Goal: Task Accomplishment & Management: Manage account settings

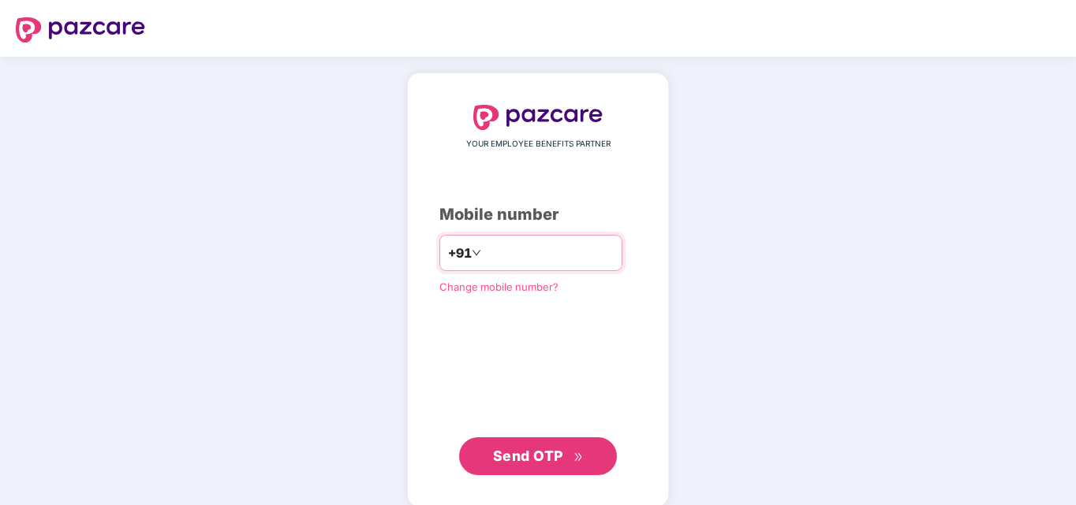
type input "**********"
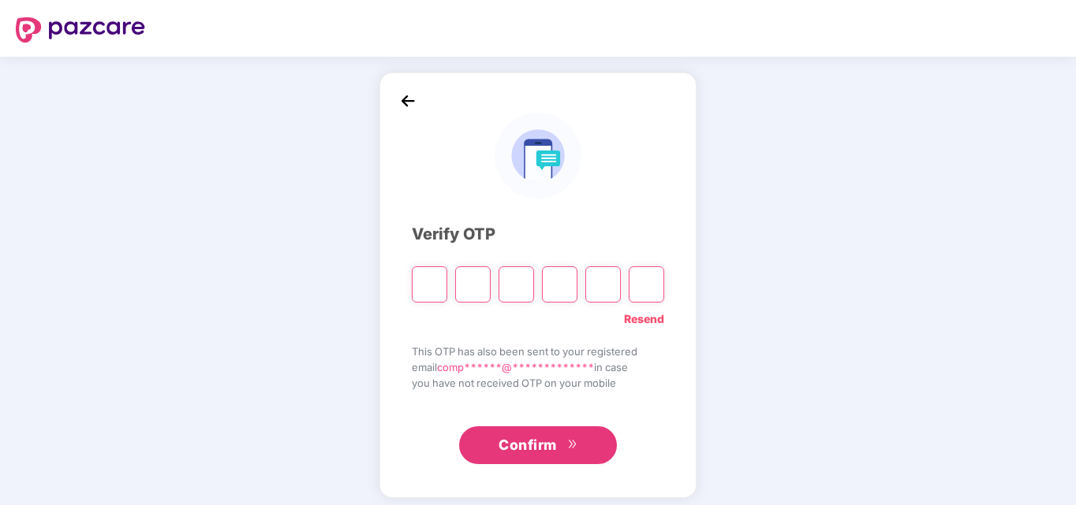
type input "*"
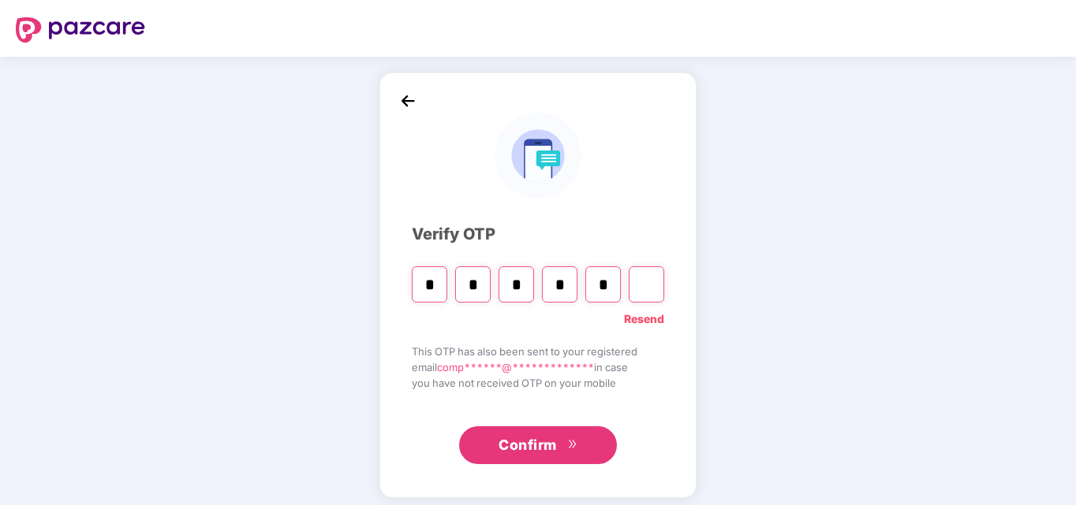
type input "*"
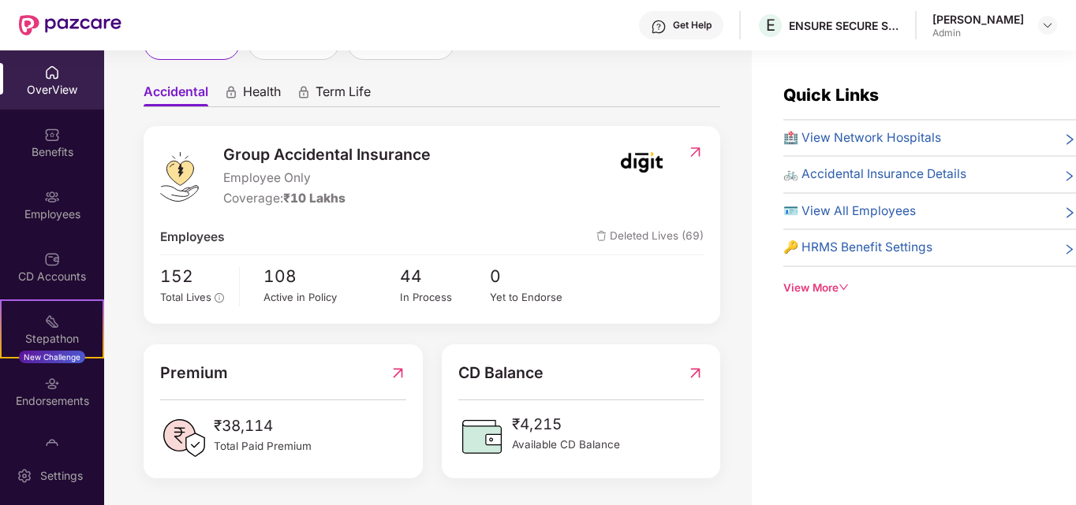
scroll to position [125, 0]
